Goal: Task Accomplishment & Management: Use online tool/utility

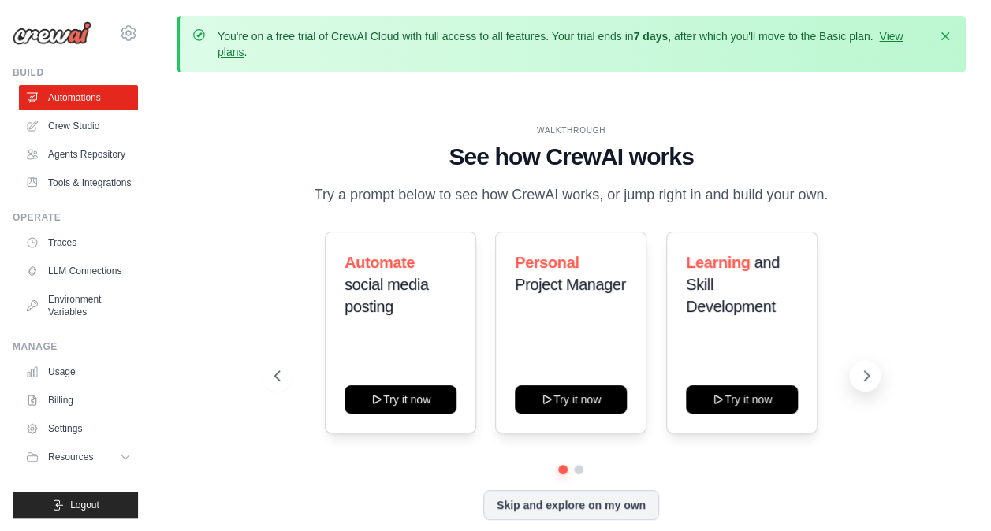
click at [865, 378] on icon at bounding box center [866, 375] width 5 height 9
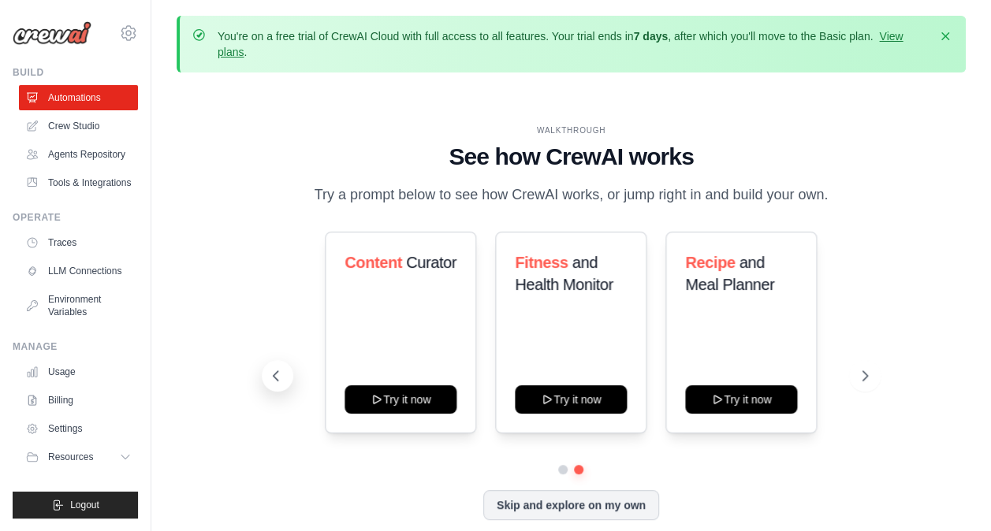
click at [286, 385] on button at bounding box center [278, 376] width 32 height 32
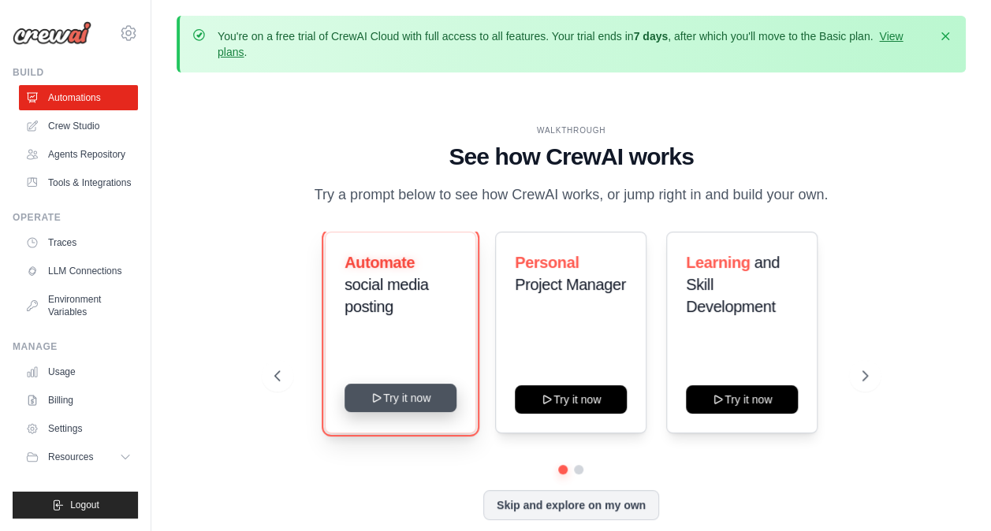
click at [389, 403] on button "Try it now" at bounding box center [400, 398] width 112 height 28
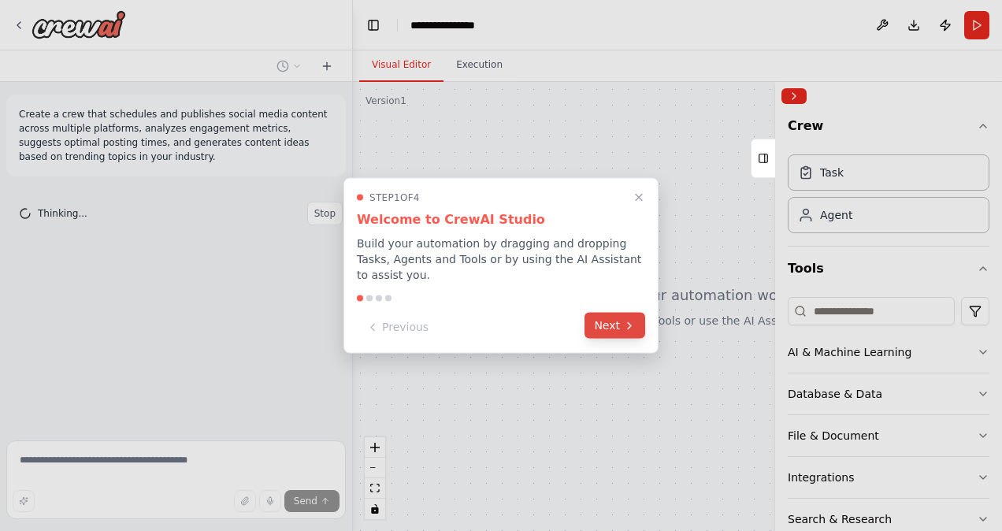
click at [619, 322] on button "Next" at bounding box center [615, 326] width 61 height 26
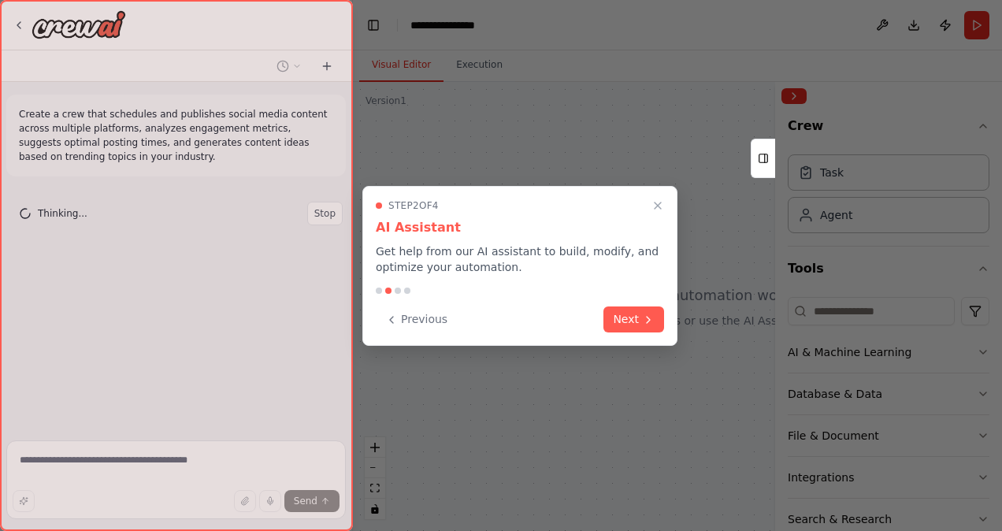
click at [619, 322] on button "Next" at bounding box center [634, 320] width 61 height 26
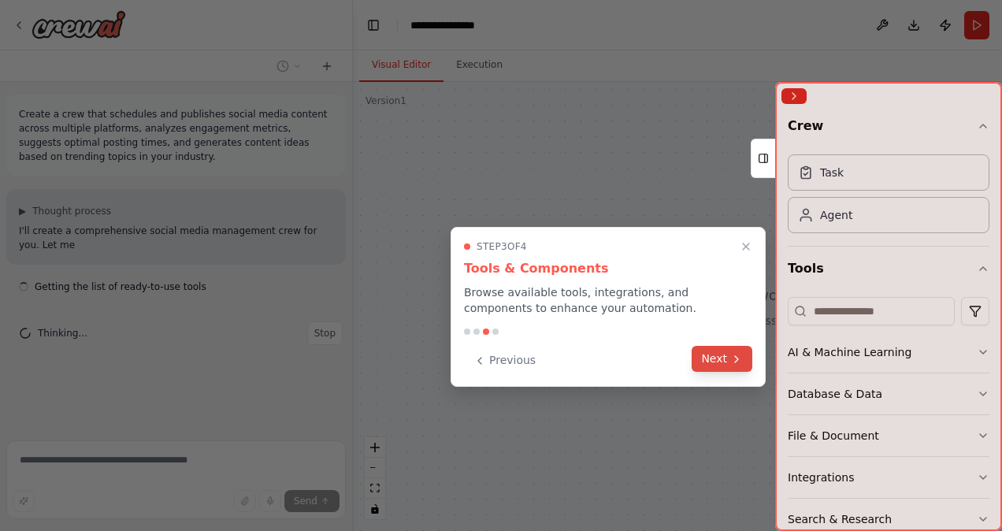
click at [705, 359] on button "Next" at bounding box center [722, 359] width 61 height 26
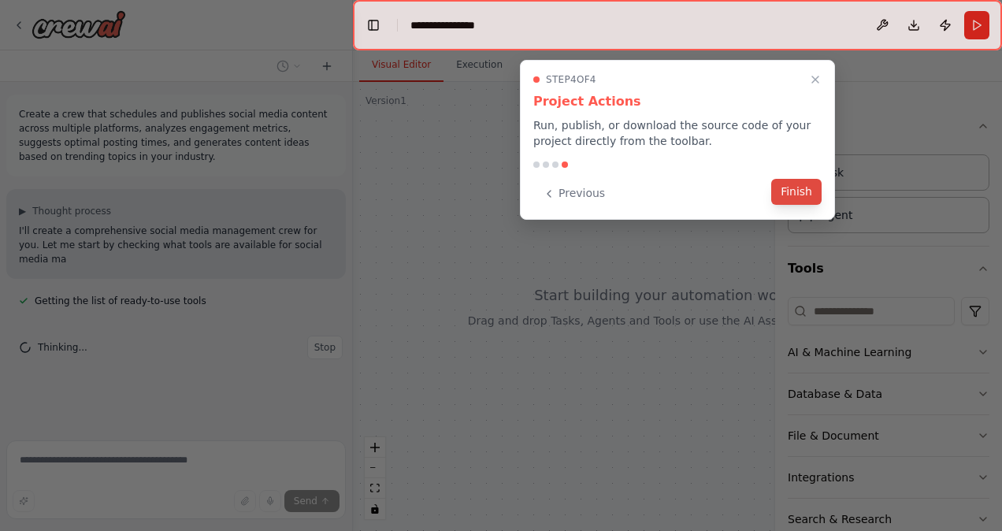
click at [798, 182] on button "Finish" at bounding box center [796, 192] width 50 height 26
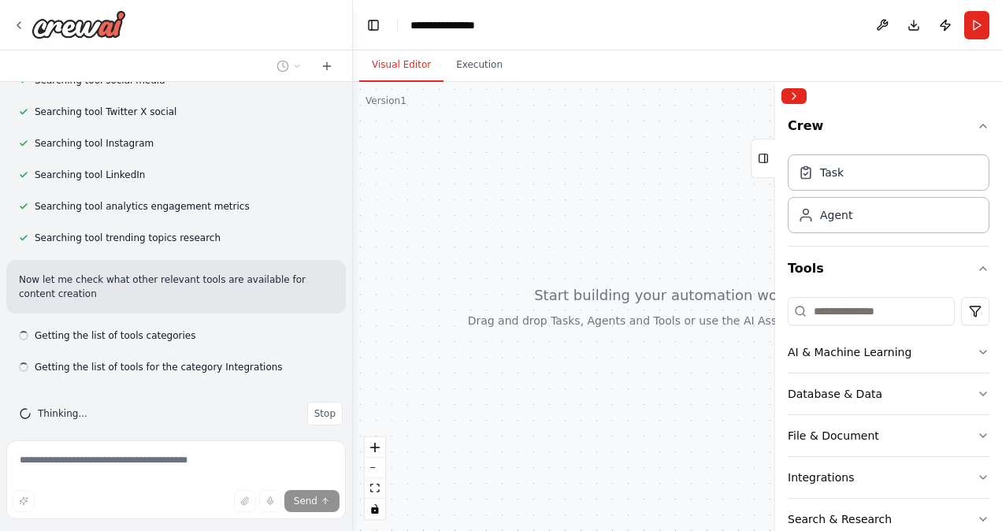
scroll to position [333, 0]
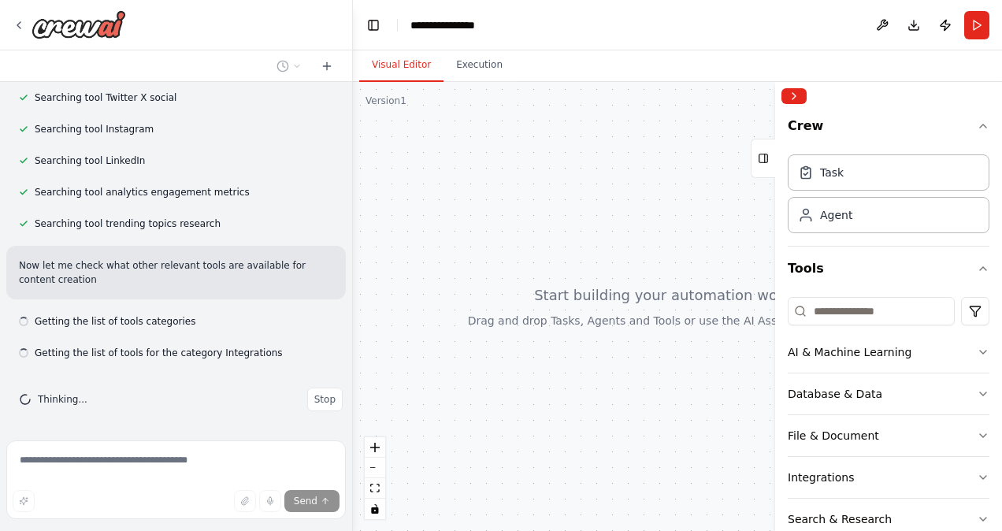
click at [977, 351] on div "Crew Task Agent Tools AI & Machine Learning Database & Data File & Document Int…" at bounding box center [888, 320] width 227 height 421
click at [977, 351] on icon "button" at bounding box center [983, 352] width 13 height 13
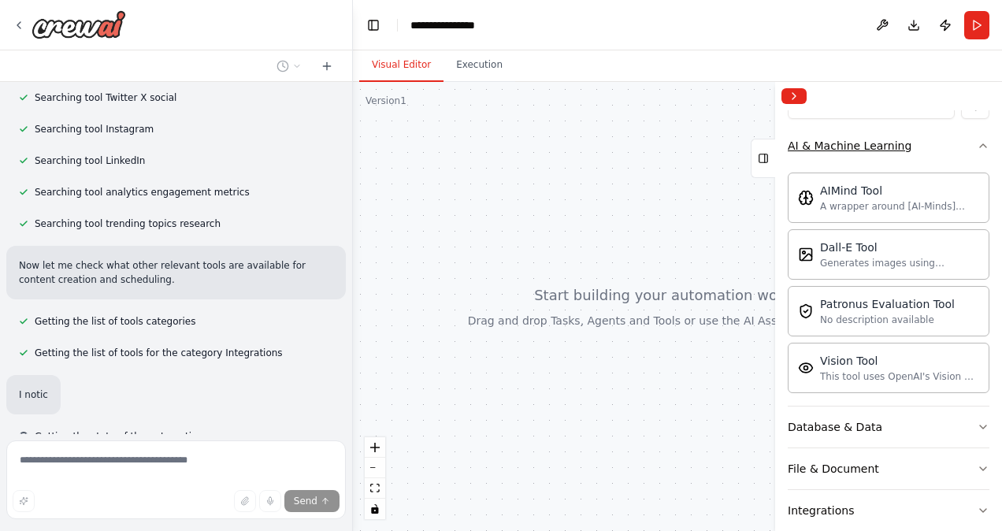
scroll to position [370, 0]
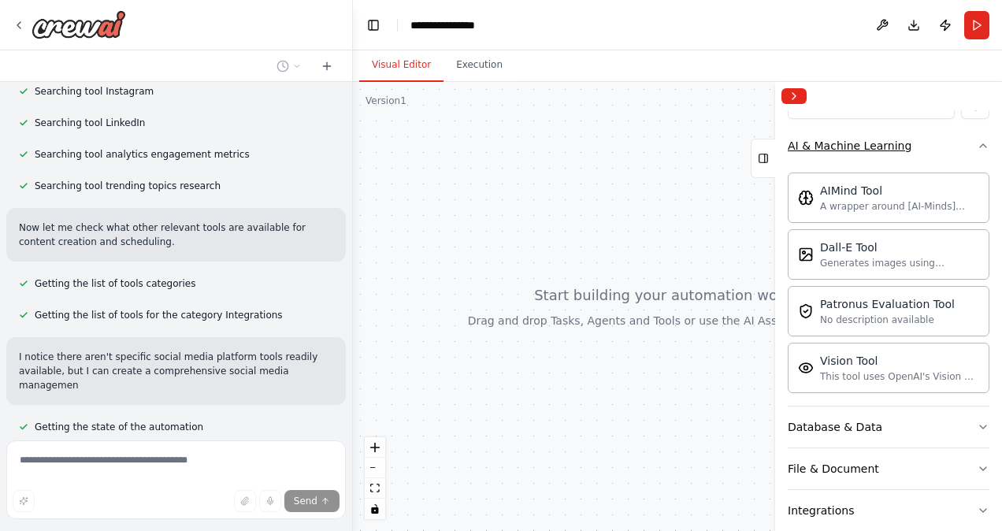
click at [977, 140] on icon "button" at bounding box center [983, 145] width 13 height 13
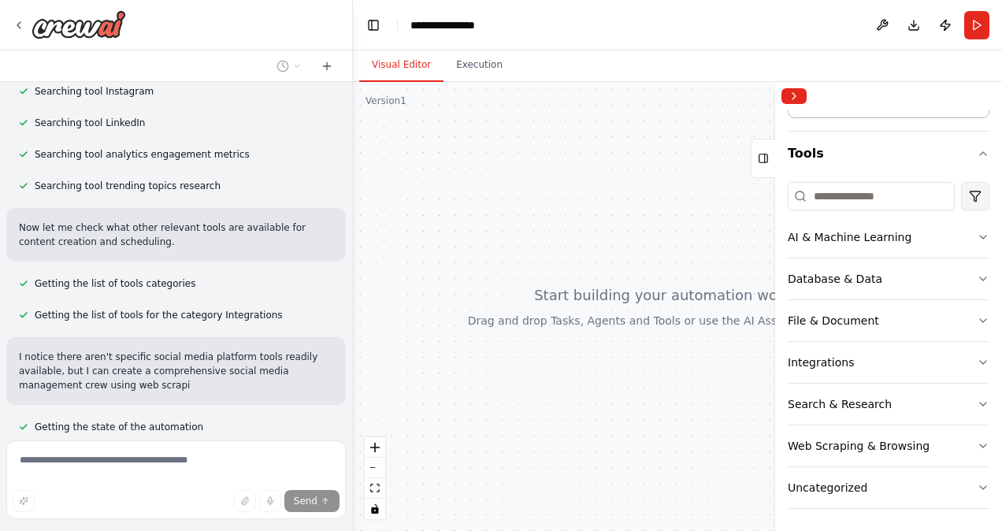
scroll to position [115, 0]
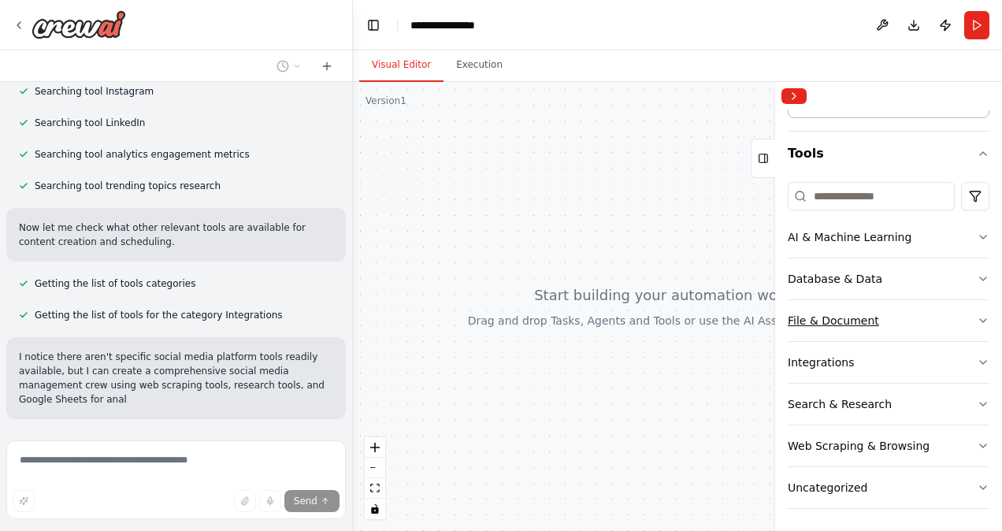
click at [977, 320] on icon "button" at bounding box center [983, 320] width 13 height 13
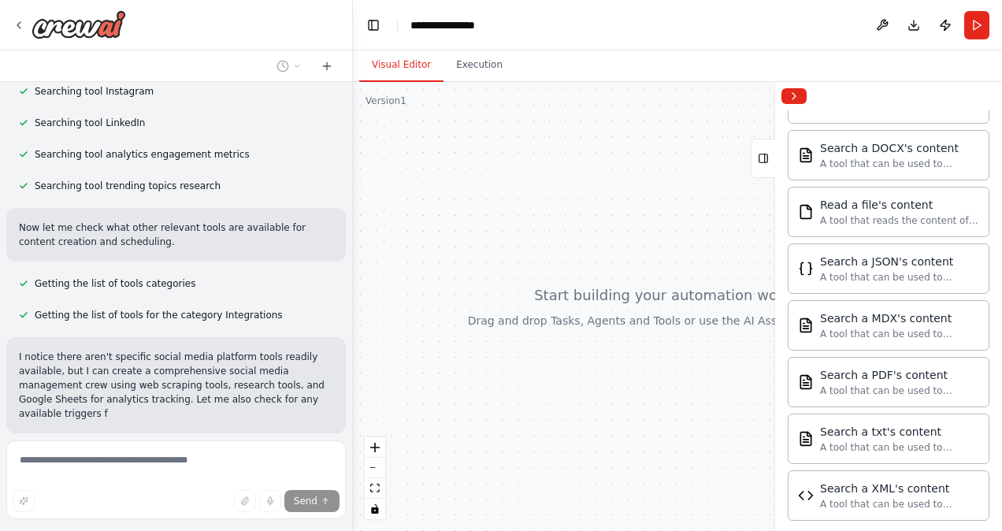
scroll to position [577, 0]
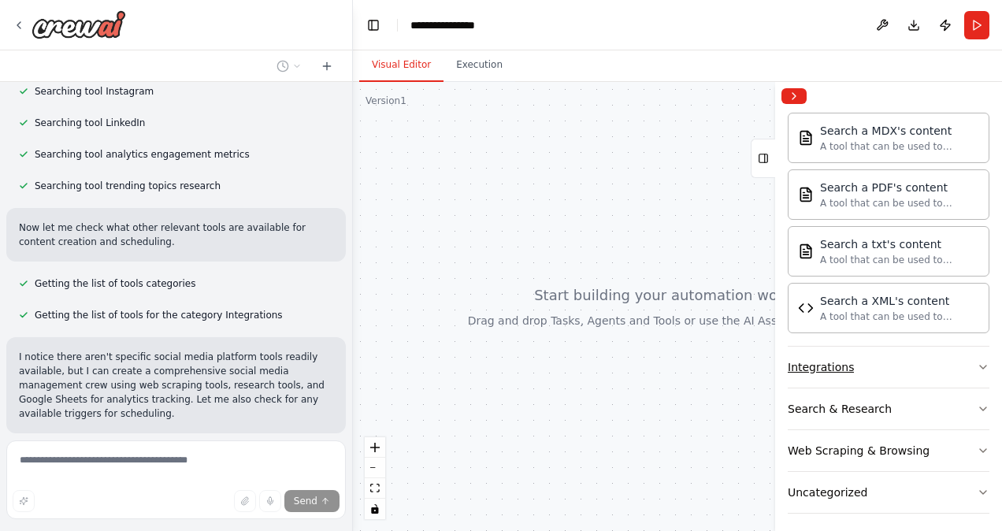
click at [977, 361] on icon "button" at bounding box center [983, 367] width 13 height 13
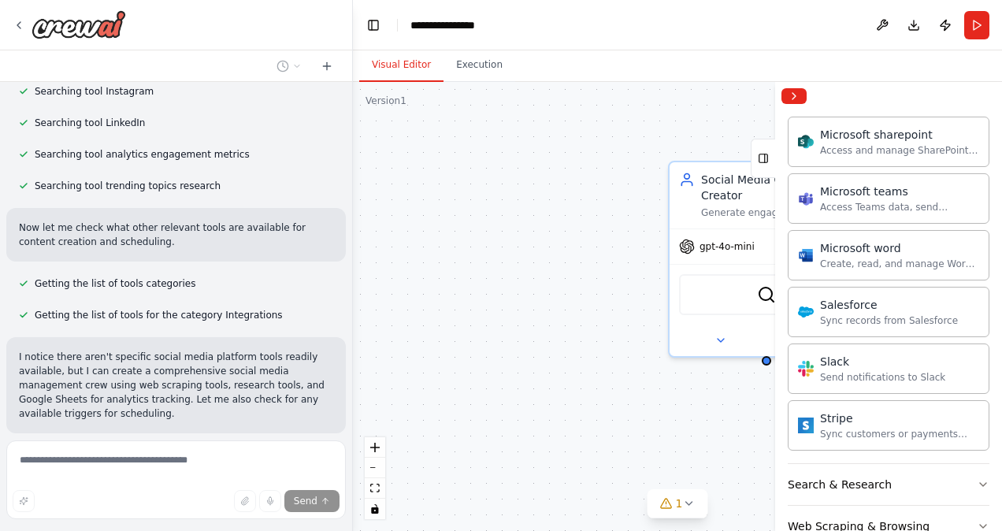
scroll to position [1545, 0]
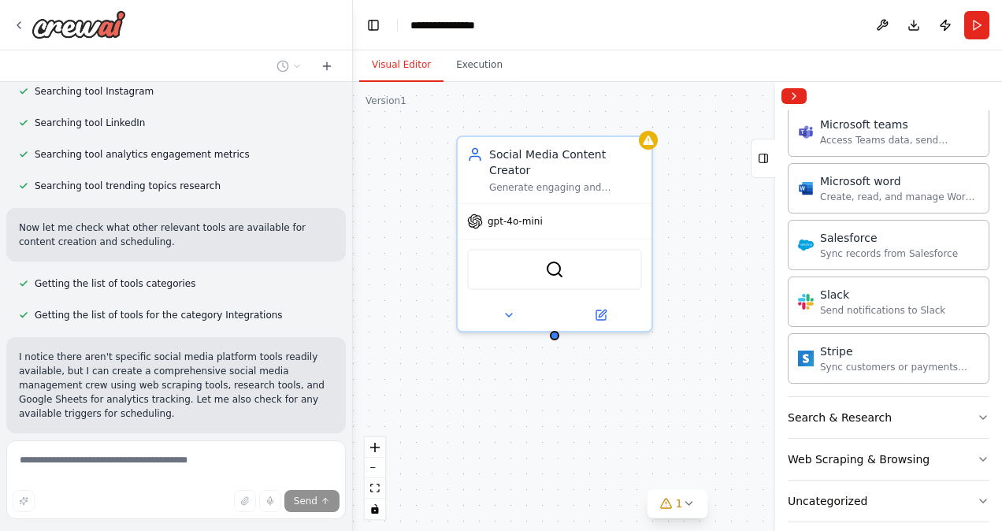
drag, startPoint x: 669, startPoint y: 375, endPoint x: 455, endPoint y: 350, distance: 215.8
click at [455, 350] on div "Social Media Content Creator Generate engaging and relevant social media conten…" at bounding box center [677, 306] width 649 height 449
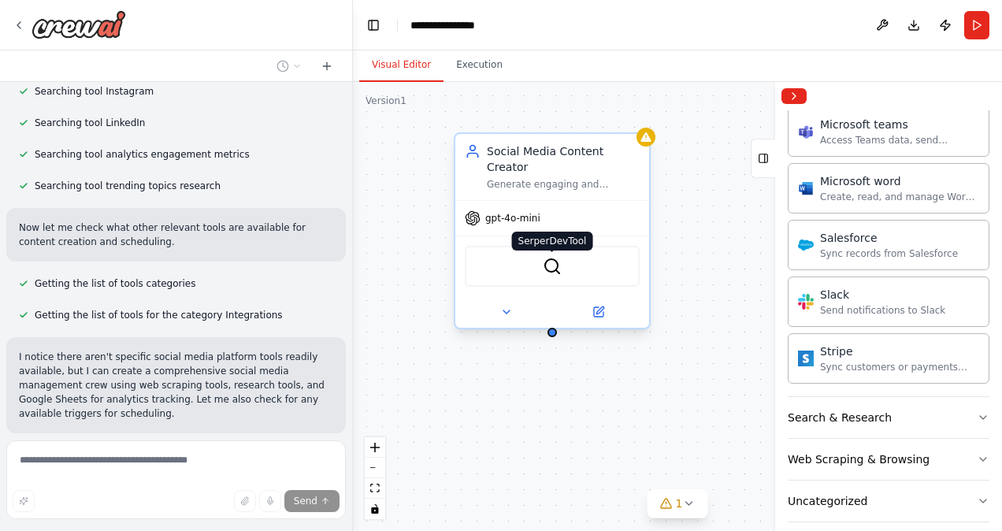
click at [549, 257] on img at bounding box center [552, 266] width 19 height 19
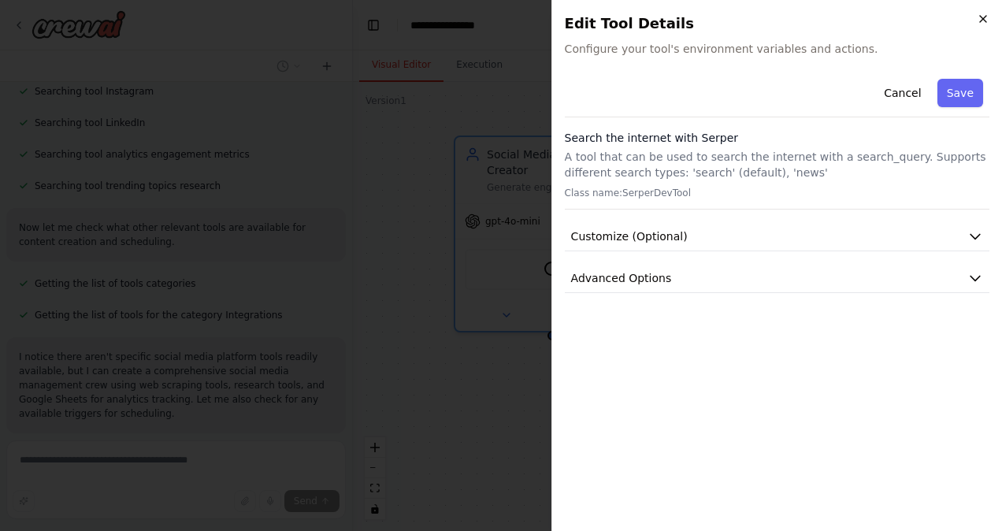
click at [978, 22] on icon "button" at bounding box center [983, 19] width 13 height 13
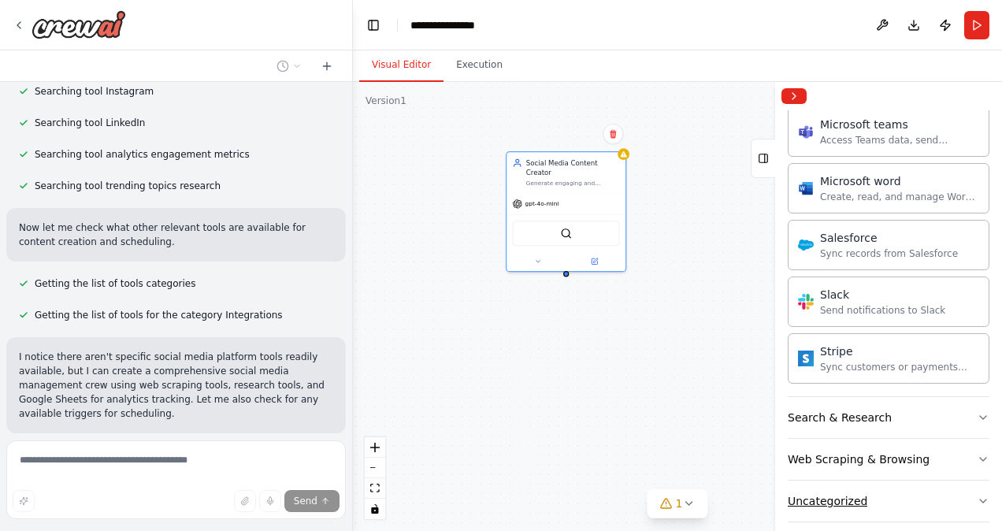
click at [828, 496] on button "Uncategorized" at bounding box center [889, 501] width 202 height 41
click at [816, 439] on button "Web Scraping & Browsing" at bounding box center [889, 459] width 202 height 41
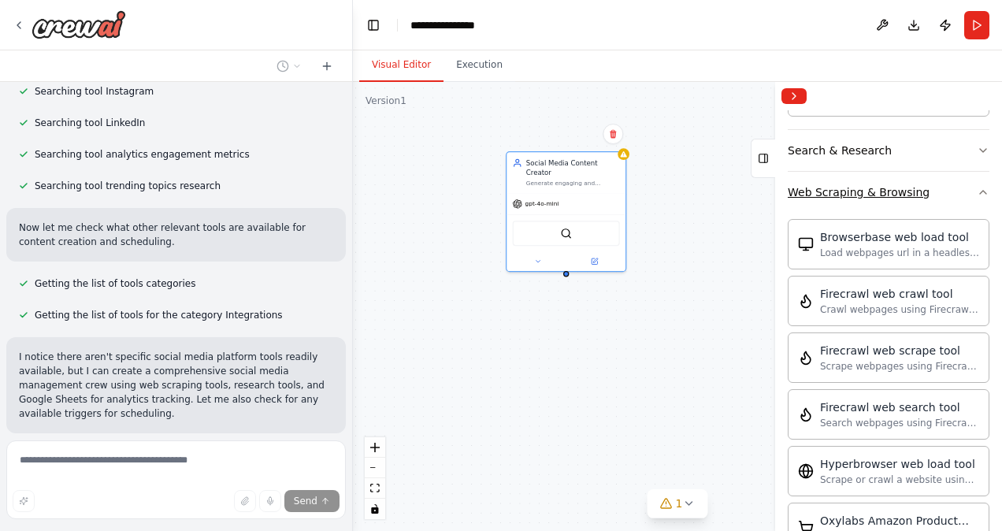
scroll to position [1816, 0]
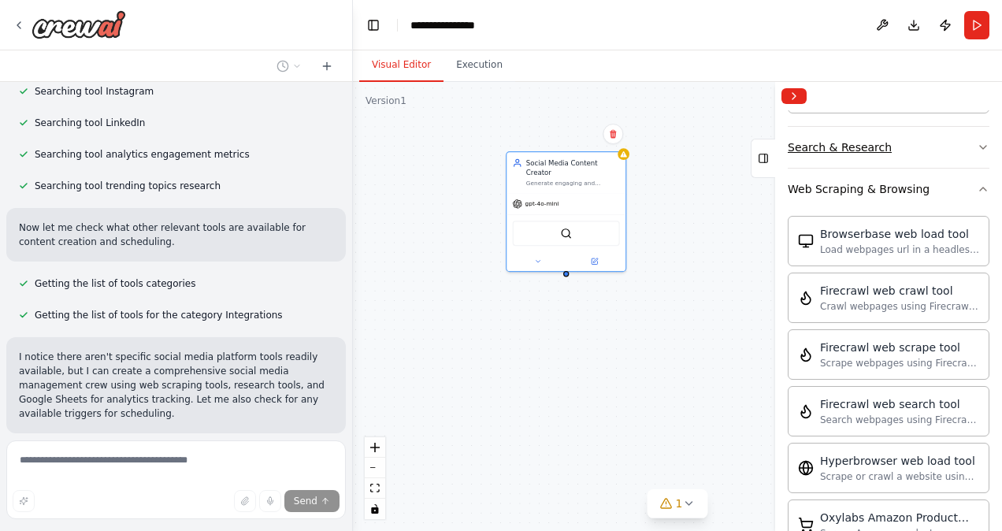
click at [843, 140] on button "Search & Research" at bounding box center [889, 147] width 202 height 41
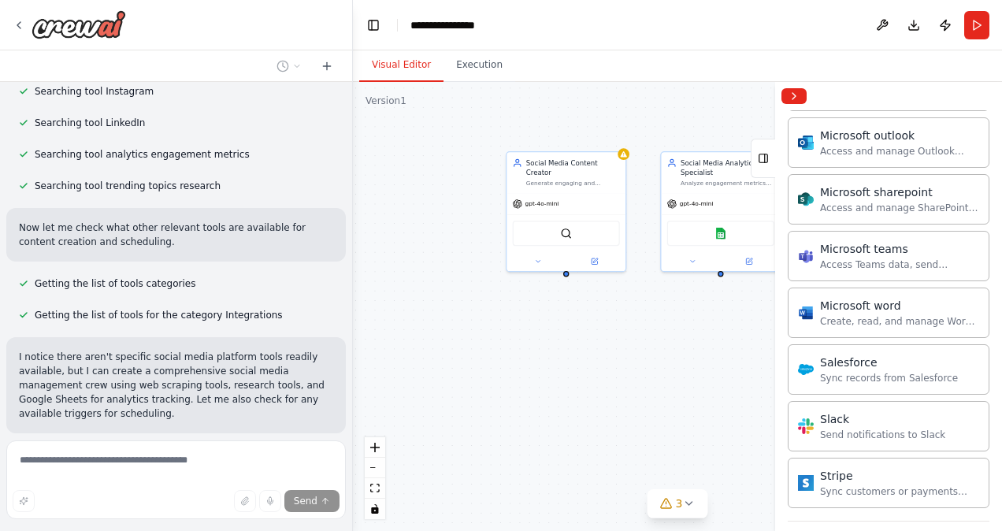
scroll to position [1404, 0]
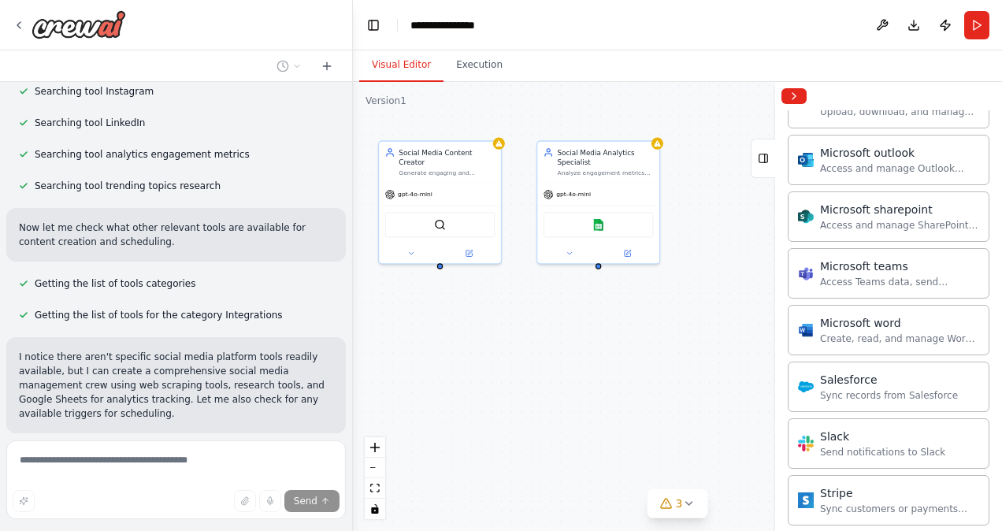
drag, startPoint x: 719, startPoint y: 354, endPoint x: 597, endPoint y: 347, distance: 121.6
click at [597, 347] on div "Social Media Content Creator Generate engaging and relevant social media conten…" at bounding box center [677, 306] width 649 height 449
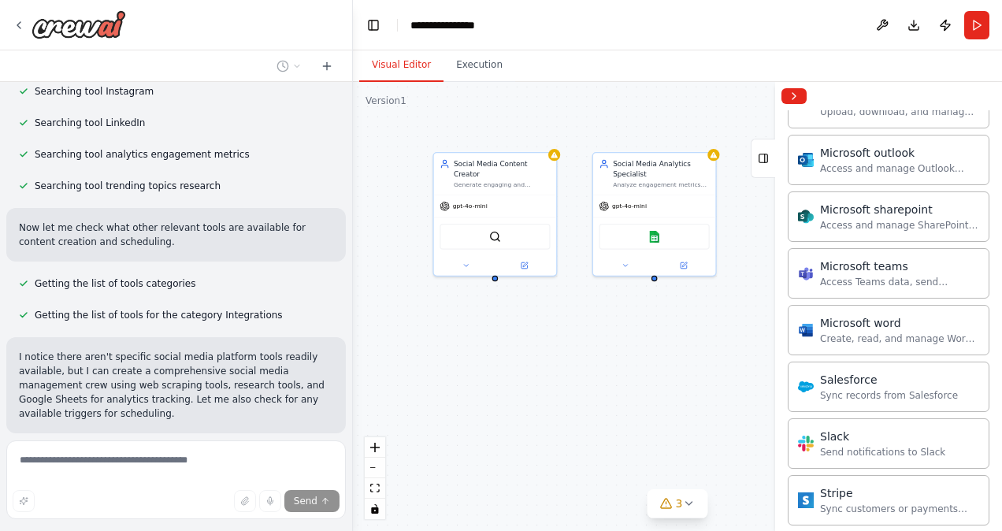
drag, startPoint x: 597, startPoint y: 347, endPoint x: 655, endPoint y: 360, distance: 59.1
click at [655, 360] on div "Social Media Content Creator Generate engaging and relevant social media conten…" at bounding box center [677, 306] width 649 height 449
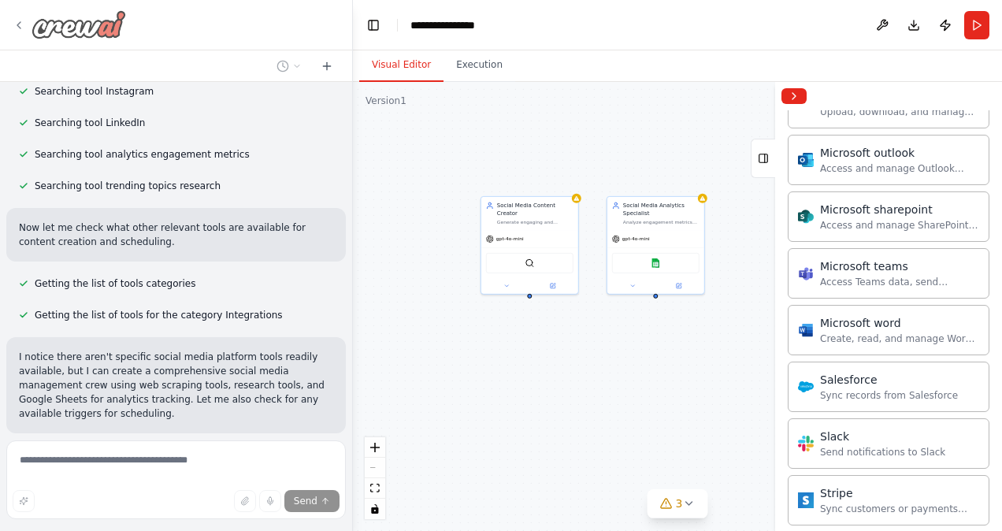
click at [20, 28] on icon at bounding box center [18, 25] width 3 height 6
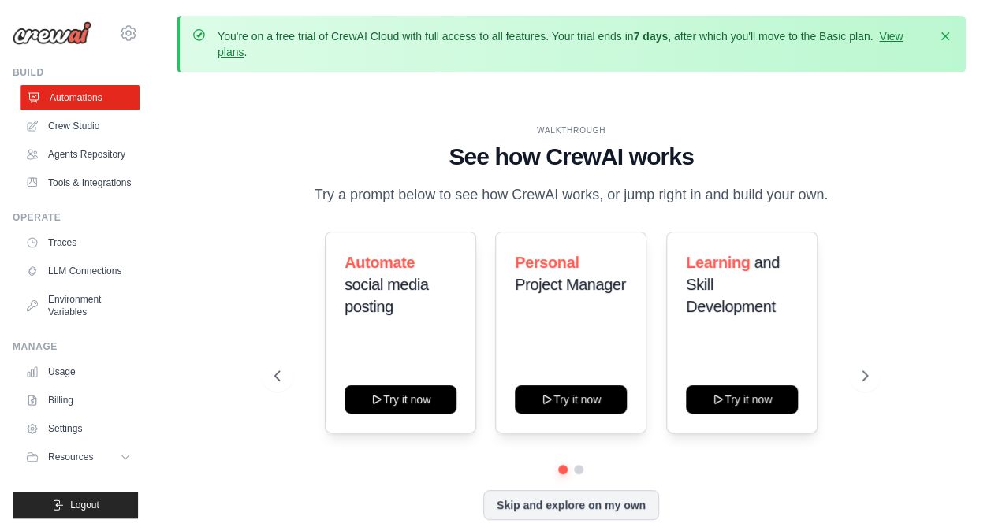
click at [80, 106] on link "Automations" at bounding box center [79, 97] width 119 height 25
click at [58, 117] on link "Crew Studio" at bounding box center [79, 125] width 119 height 25
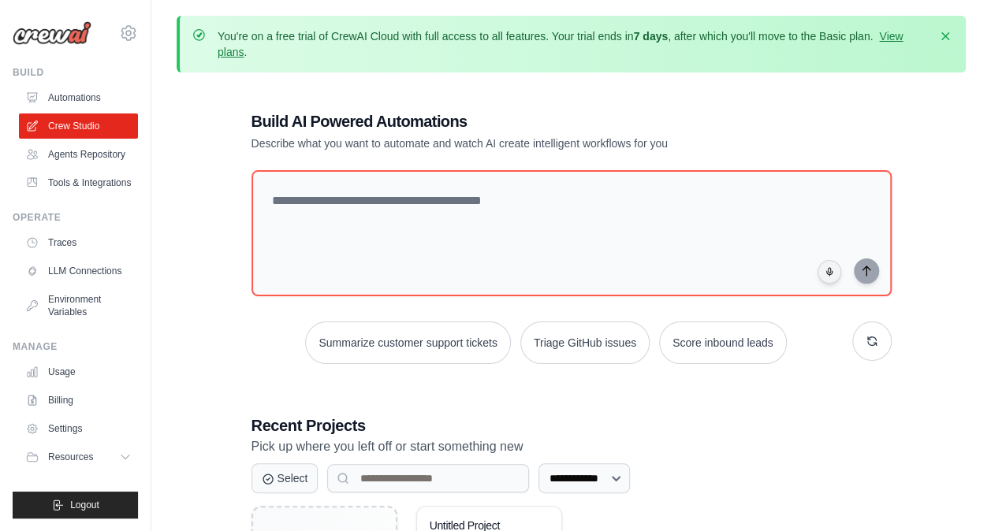
scroll to position [172, 0]
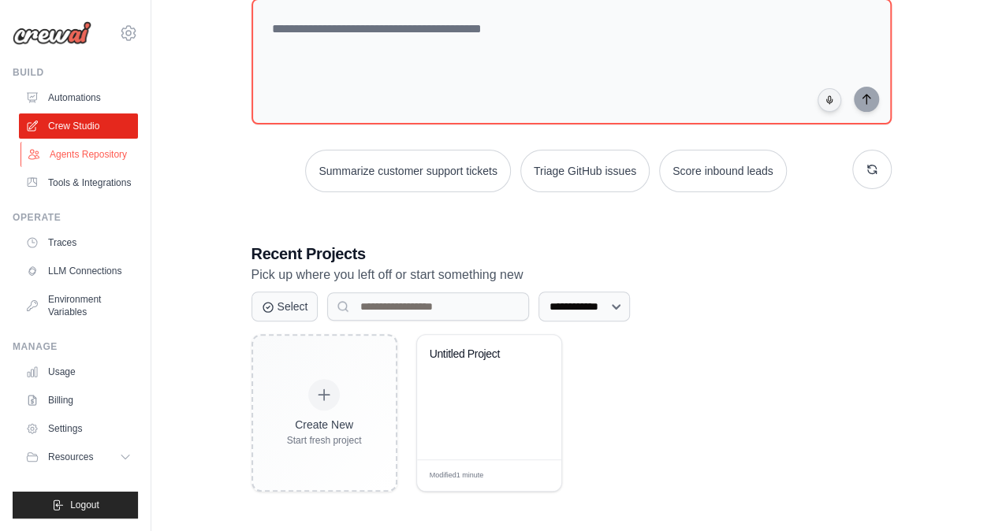
click at [107, 143] on link "Agents Repository" at bounding box center [79, 154] width 119 height 25
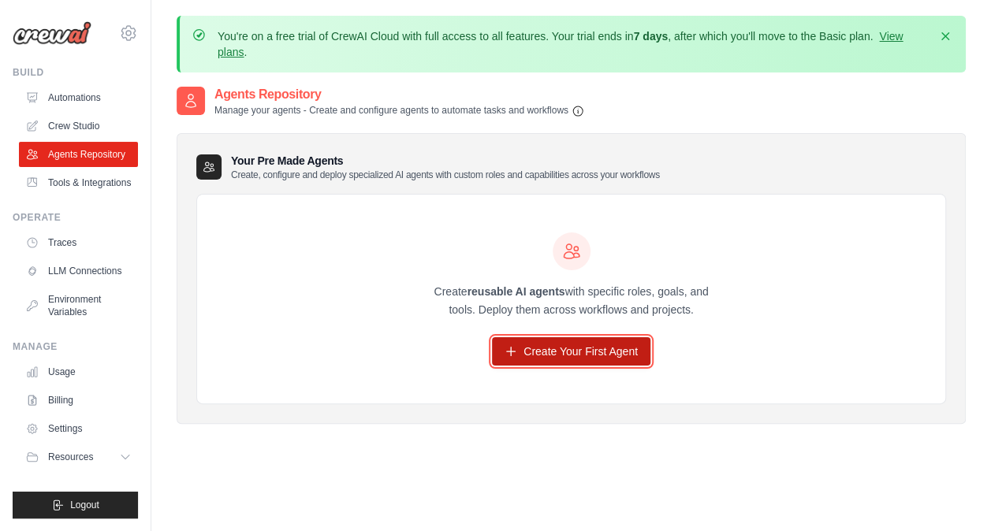
click at [512, 362] on link "Create Your First Agent" at bounding box center [571, 351] width 158 height 28
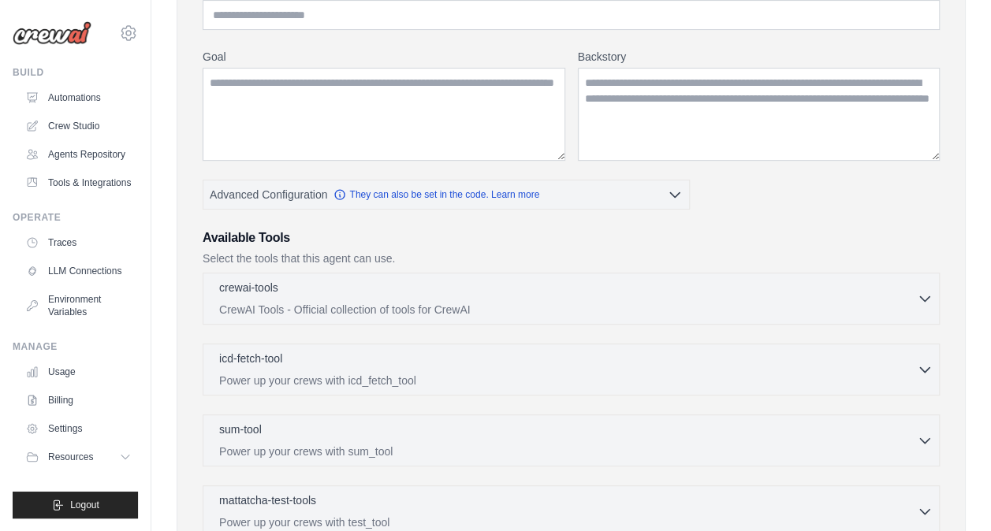
scroll to position [199, 0]
